Goal: Complete application form

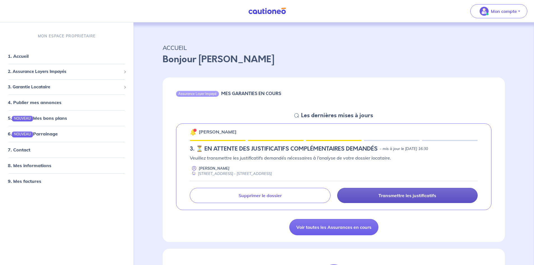
click at [419, 195] on p "Transmettre les justificatifs" at bounding box center [407, 196] width 58 height 6
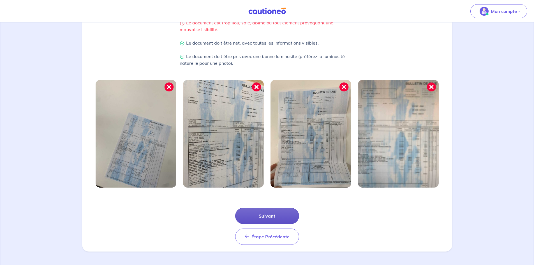
click at [275, 217] on button "Suivant" at bounding box center [267, 216] width 64 height 16
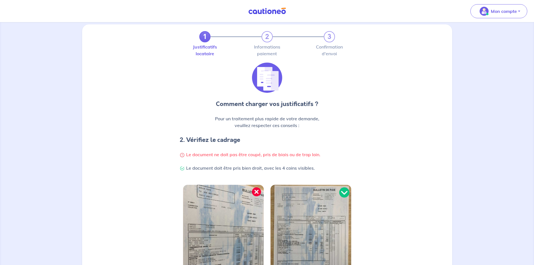
scroll to position [110, 0]
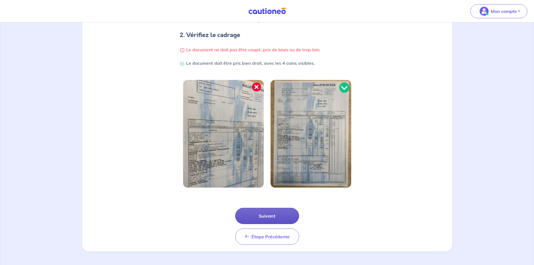
click at [275, 217] on button "Suivant" at bounding box center [267, 216] width 64 height 16
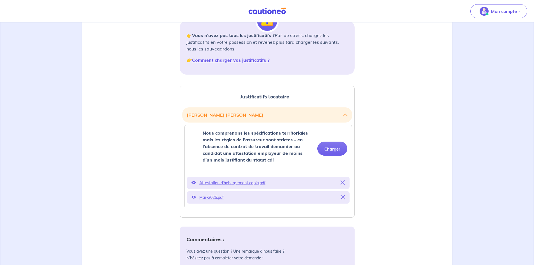
scroll to position [84, 0]
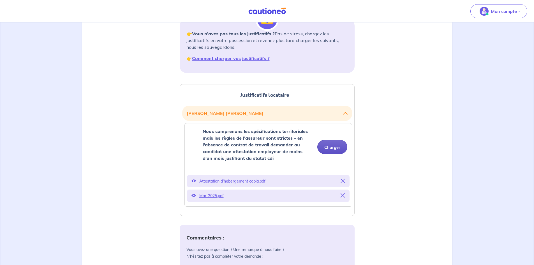
click at [334, 147] on button "Charger" at bounding box center [332, 147] width 30 height 14
click at [339, 149] on button "Charger" at bounding box center [332, 147] width 30 height 14
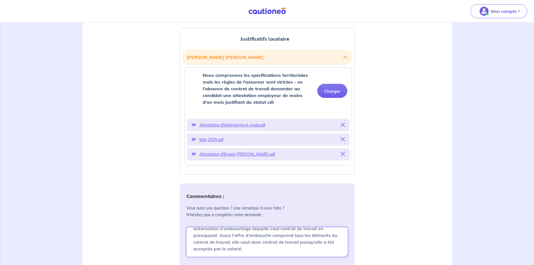
scroll to position [0, 0]
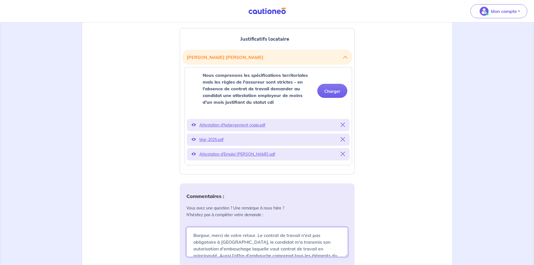
drag, startPoint x: 255, startPoint y: 237, endPoint x: 153, endPoint y: 198, distance: 109.6
click at [213, 244] on textarea "Bonjour, merci de votre retour. Le contrat de travail n'est pas obligatoire à […" at bounding box center [266, 242] width 161 height 30
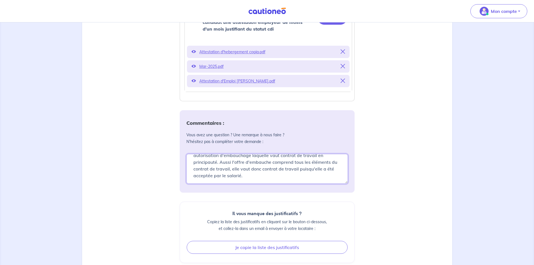
scroll to position [275, 0]
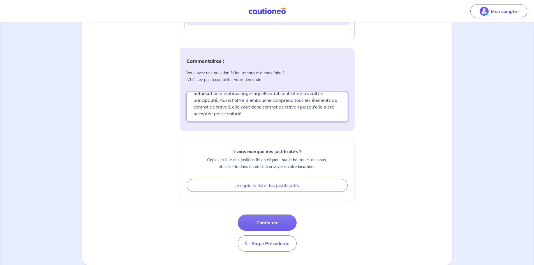
drag, startPoint x: 195, startPoint y: 235, endPoint x: 296, endPoint y: 273, distance: 108.3
type textarea "B"
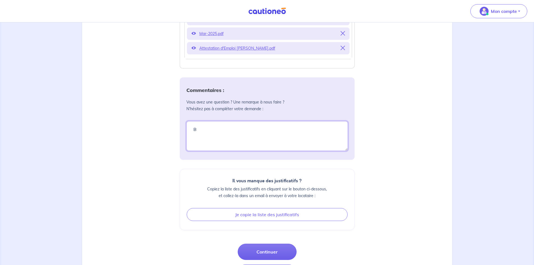
scroll to position [219, 0]
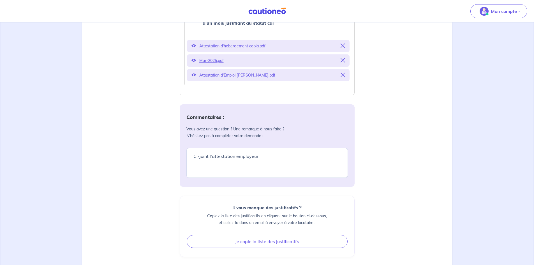
click at [389, 213] on div "Justificatifs locataire [PERSON_NAME] Nous comprenons les spécifications territ…" at bounding box center [267, 124] width 363 height 365
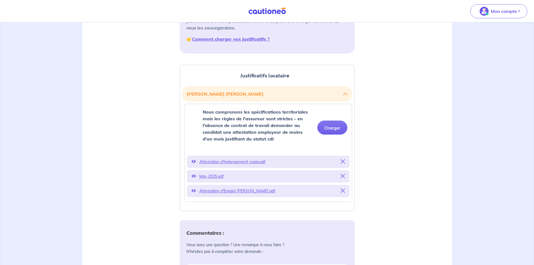
scroll to position [79, 0]
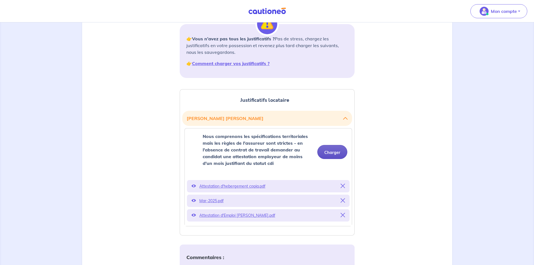
click at [334, 154] on button "Charger" at bounding box center [332, 152] width 30 height 14
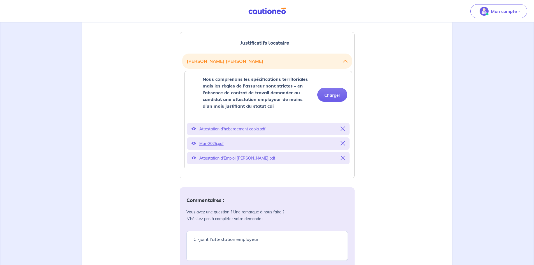
scroll to position [135, 0]
click at [330, 95] on button "Charger" at bounding box center [332, 96] width 30 height 14
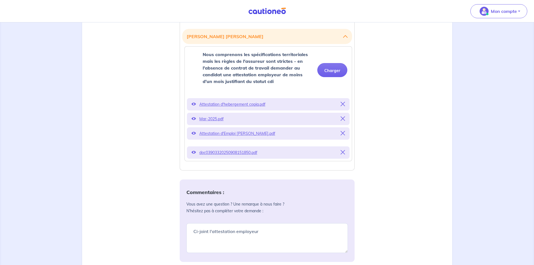
scroll to position [191, 0]
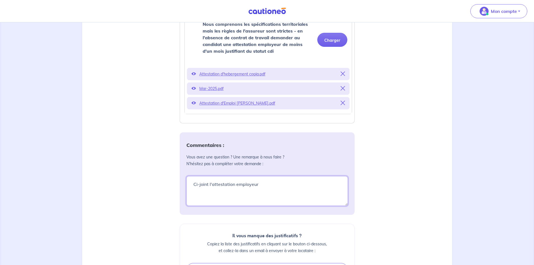
click at [285, 211] on div "Commentaires : Vous avez une question ? Une remarque à nous faire ? N’hésitez p…" at bounding box center [267, 173] width 175 height 82
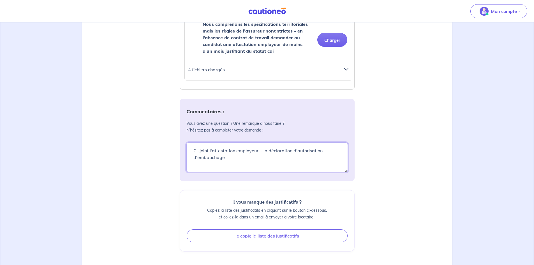
type textarea "Ci-joint l'attestation employeur + la déclaration d'autorisation d'embauchage"
click at [390, 202] on div "Justificatifs locataire [PERSON_NAME] Nous comprenons les spécifications territ…" at bounding box center [267, 136] width 363 height 332
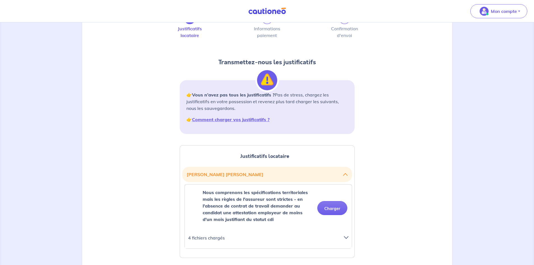
scroll to position [51, 0]
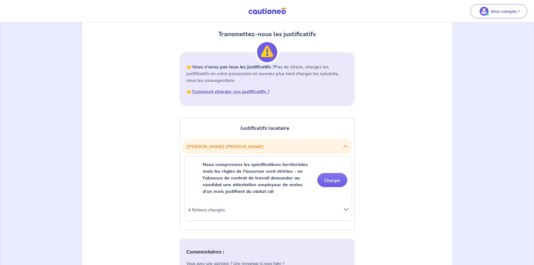
click at [343, 210] on div at bounding box center [348, 212] width 15 height 12
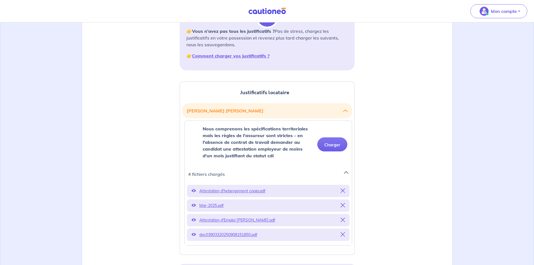
scroll to position [135, 0]
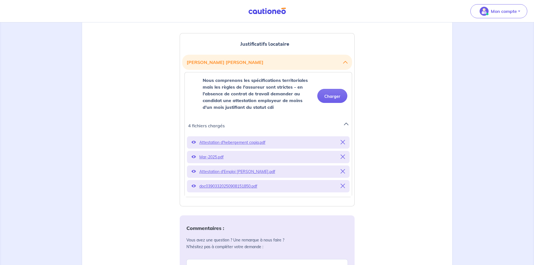
click at [480, 232] on div "1 2 3 Justificatifs locataire Informations paiement Confirmation d'envoi Transm…" at bounding box center [267, 159] width 534 height 545
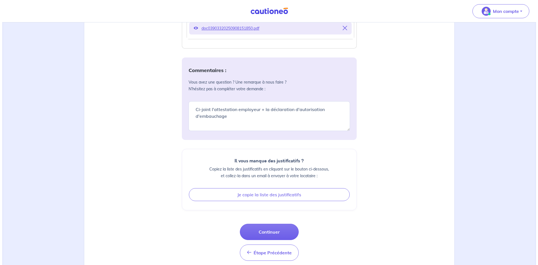
scroll to position [302, 0]
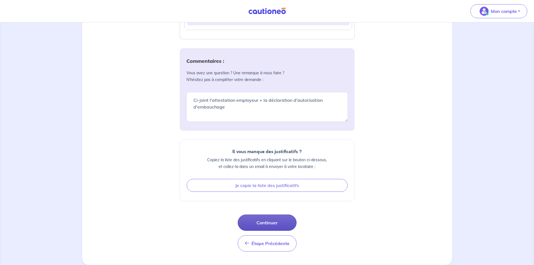
click at [271, 223] on button "Continuer" at bounding box center [267, 222] width 59 height 16
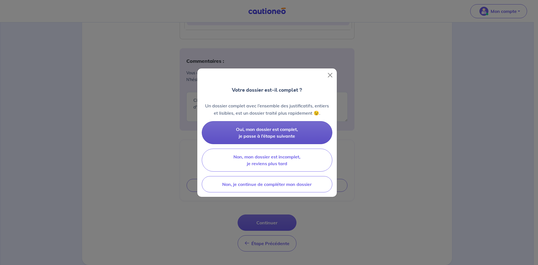
click at [284, 135] on span "Oui, mon dossier est complet, je passe à l’étape suivante" at bounding box center [267, 132] width 62 height 12
